Goal: Obtain resource: Obtain resource

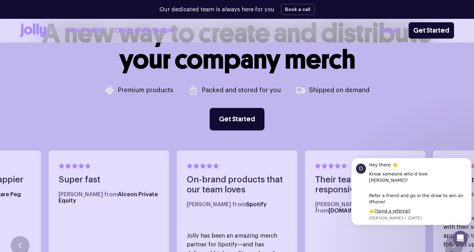
scroll to position [251, 0]
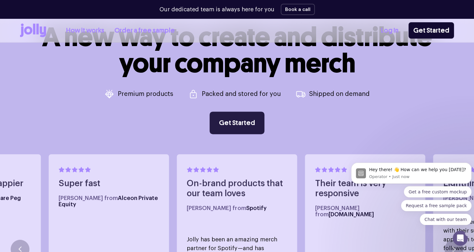
click at [234, 123] on link "Get Started" at bounding box center [237, 123] width 55 height 23
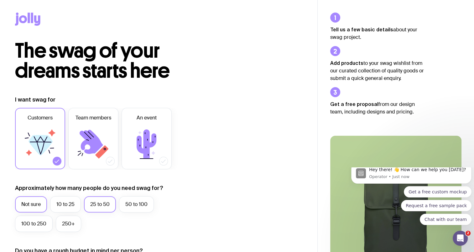
click at [95, 205] on label "25 to 50" at bounding box center [100, 204] width 32 height 16
click at [0, 0] on input "25 to 50" at bounding box center [0, 0] width 0 height 0
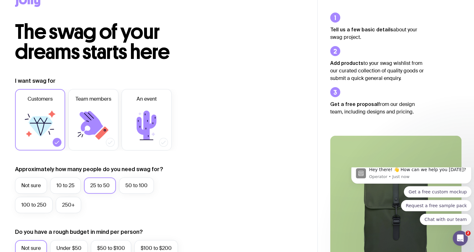
scroll to position [125, 0]
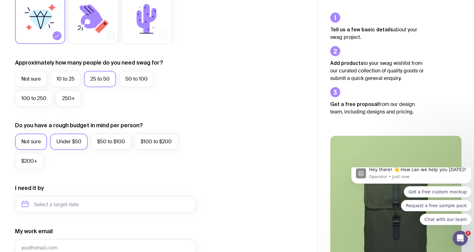
click at [59, 141] on label "Under $50" at bounding box center [69, 142] width 38 height 16
click at [0, 0] on input "Under $50" at bounding box center [0, 0] width 0 height 0
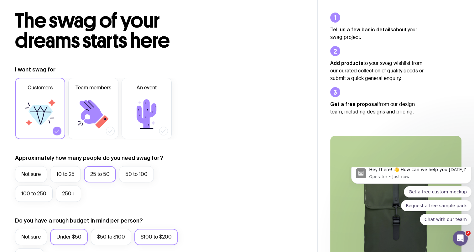
scroll to position [0, 0]
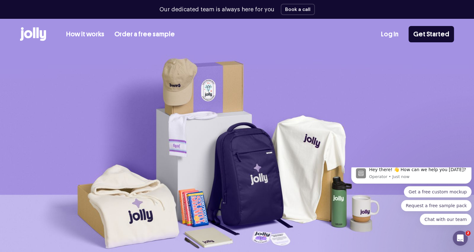
click at [86, 33] on link "How it works" at bounding box center [85, 34] width 38 height 10
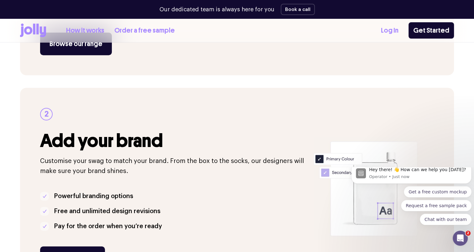
scroll to position [188, 0]
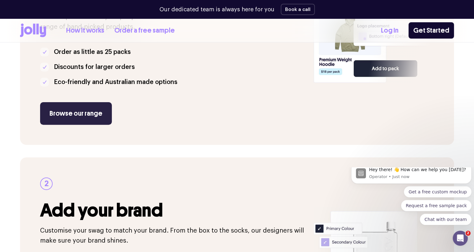
click at [86, 113] on link "Browse our range" at bounding box center [76, 113] width 72 height 23
